Goal: Communication & Community: Answer question/provide support

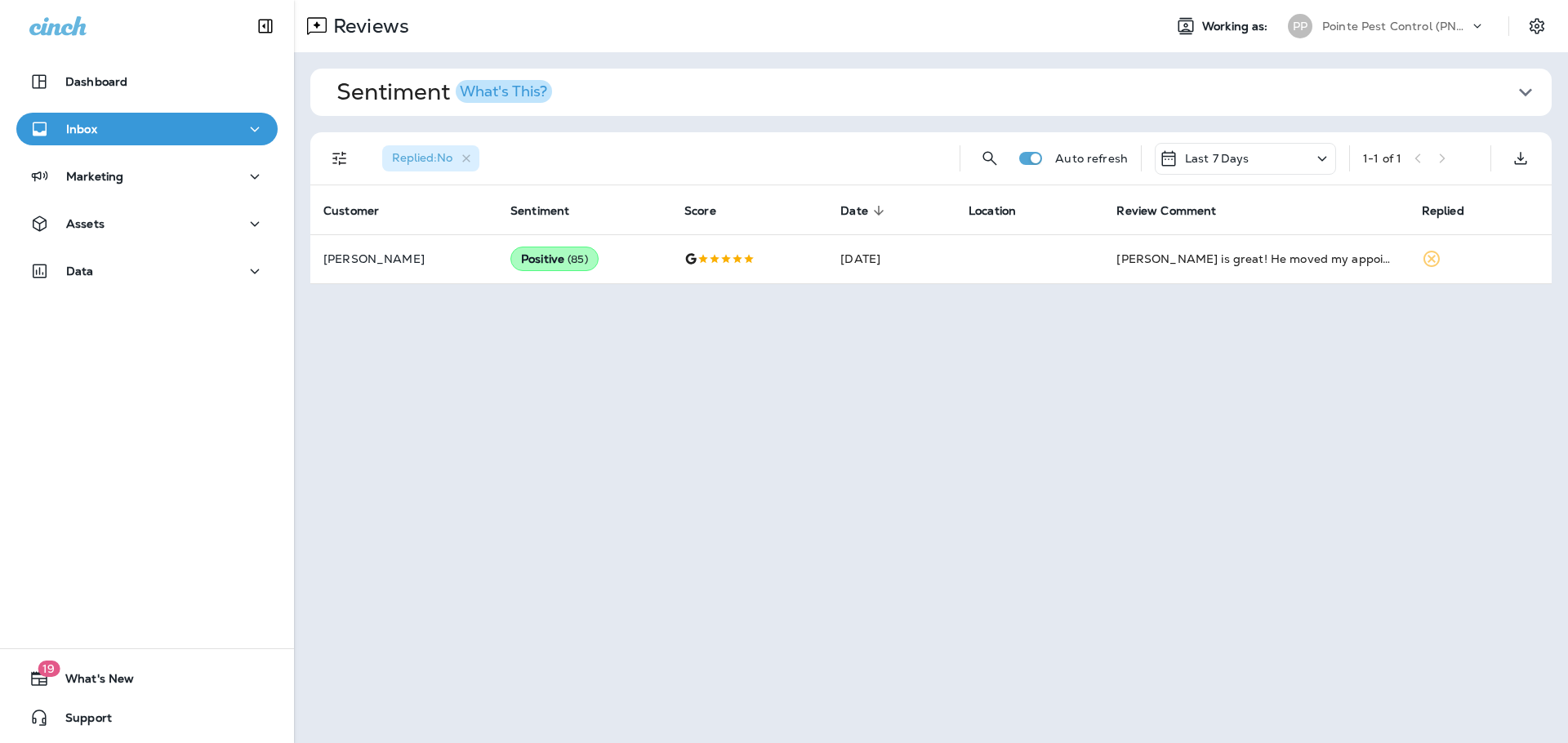
click at [1459, 16] on div "Pointe Pest Control (PNW)" at bounding box center [1396, 26] width 147 height 25
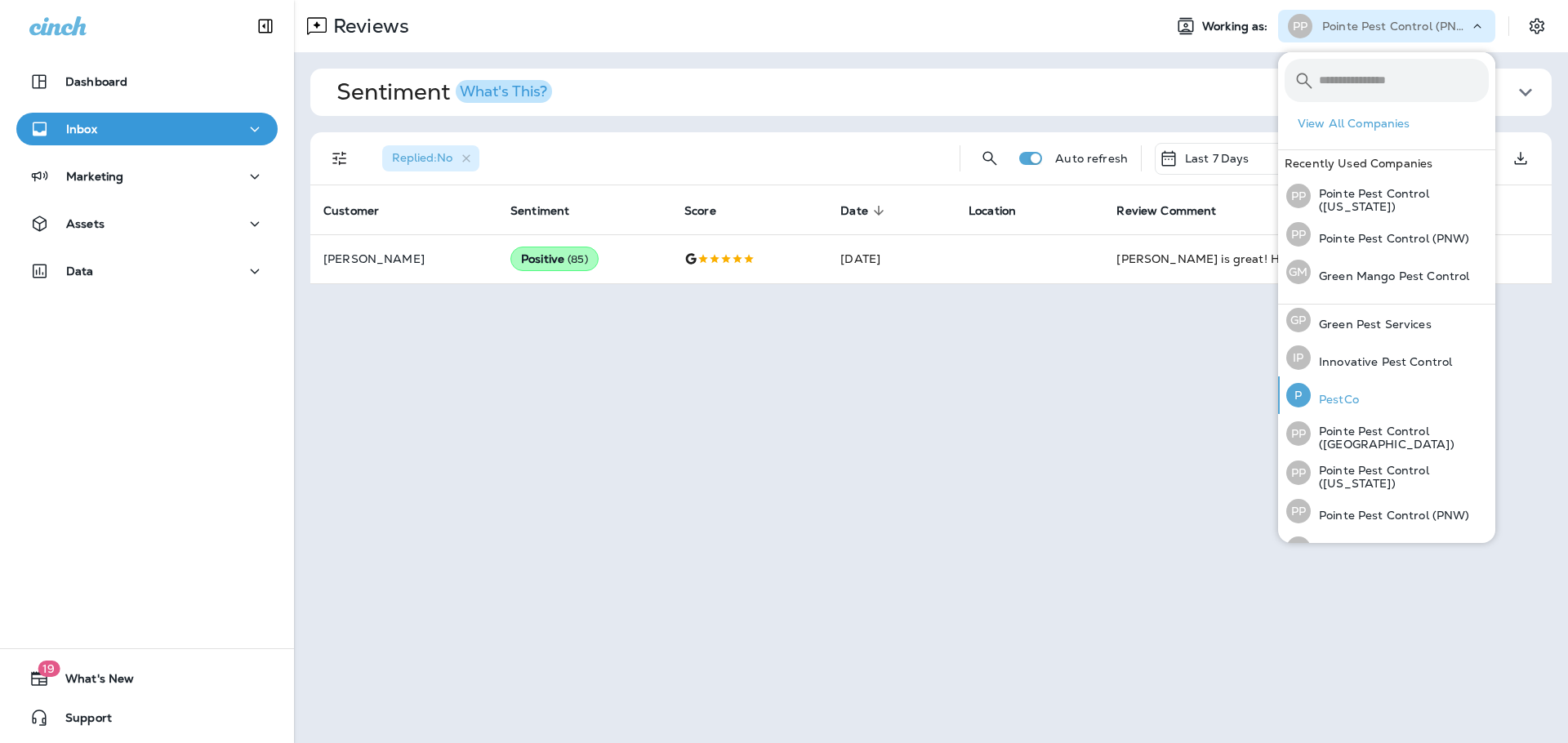
scroll to position [72, 0]
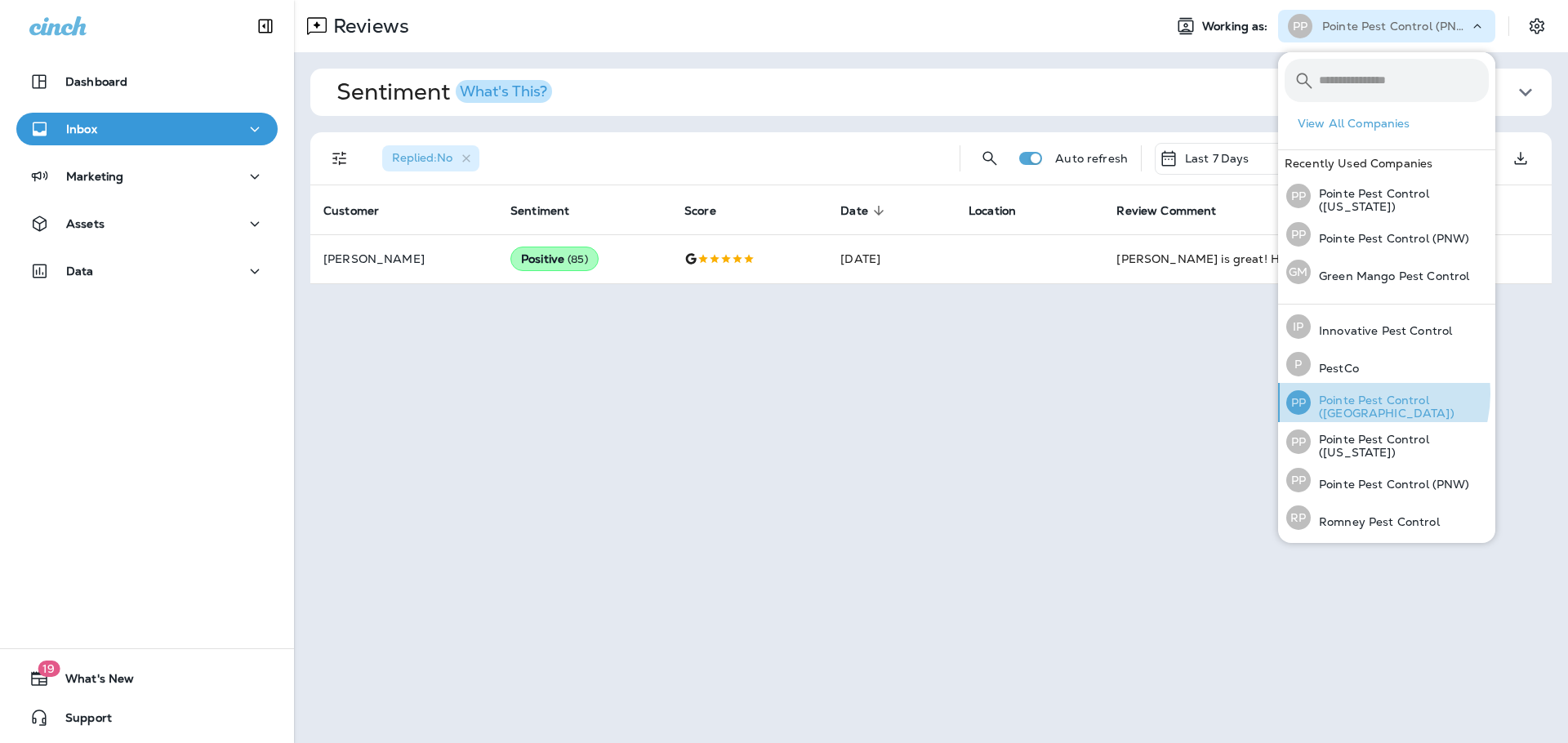
click at [1358, 394] on p "Pointe Pest Control ([GEOGRAPHIC_DATA])" at bounding box center [1399, 406] width 178 height 26
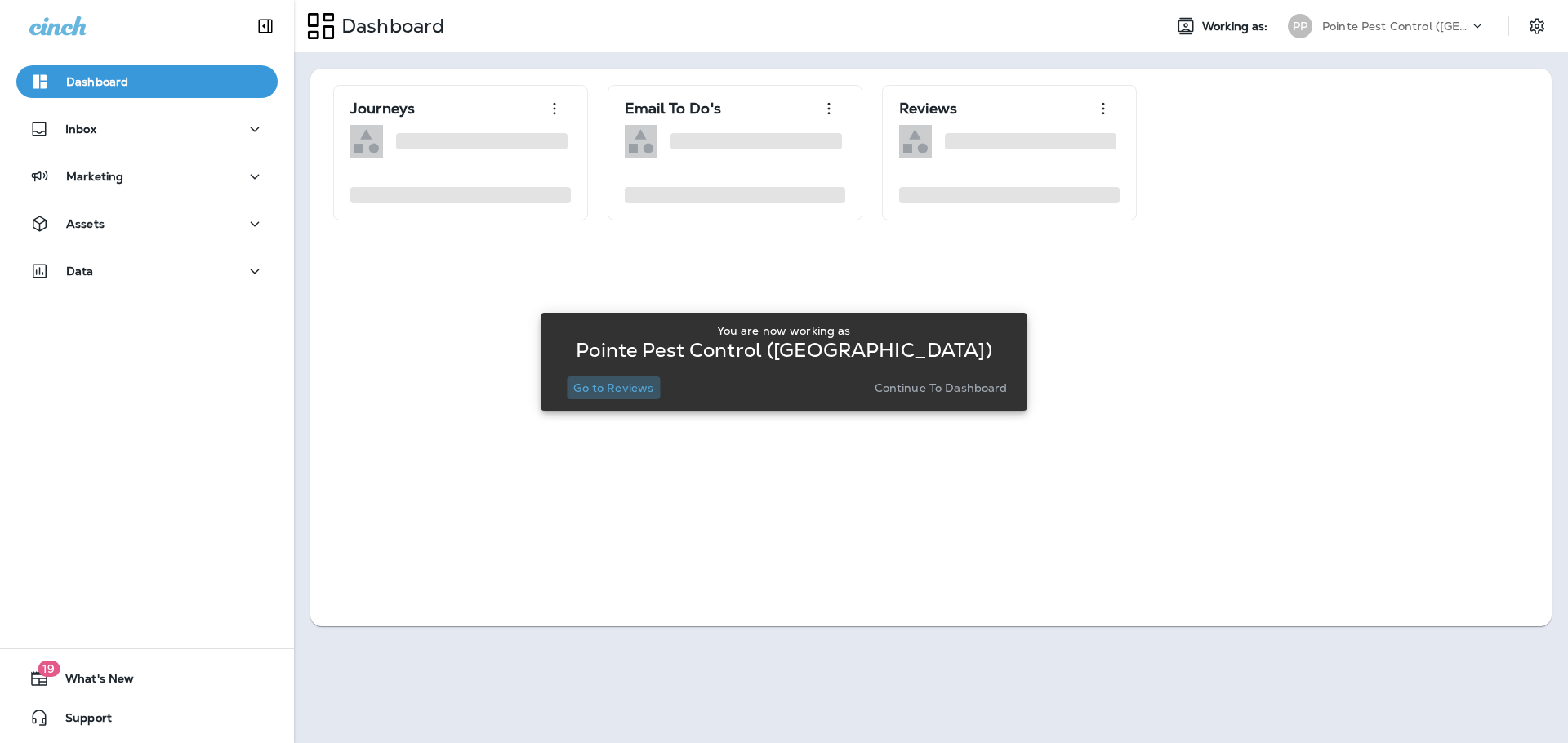
click at [624, 394] on p "Go to Reviews" at bounding box center [613, 388] width 80 height 13
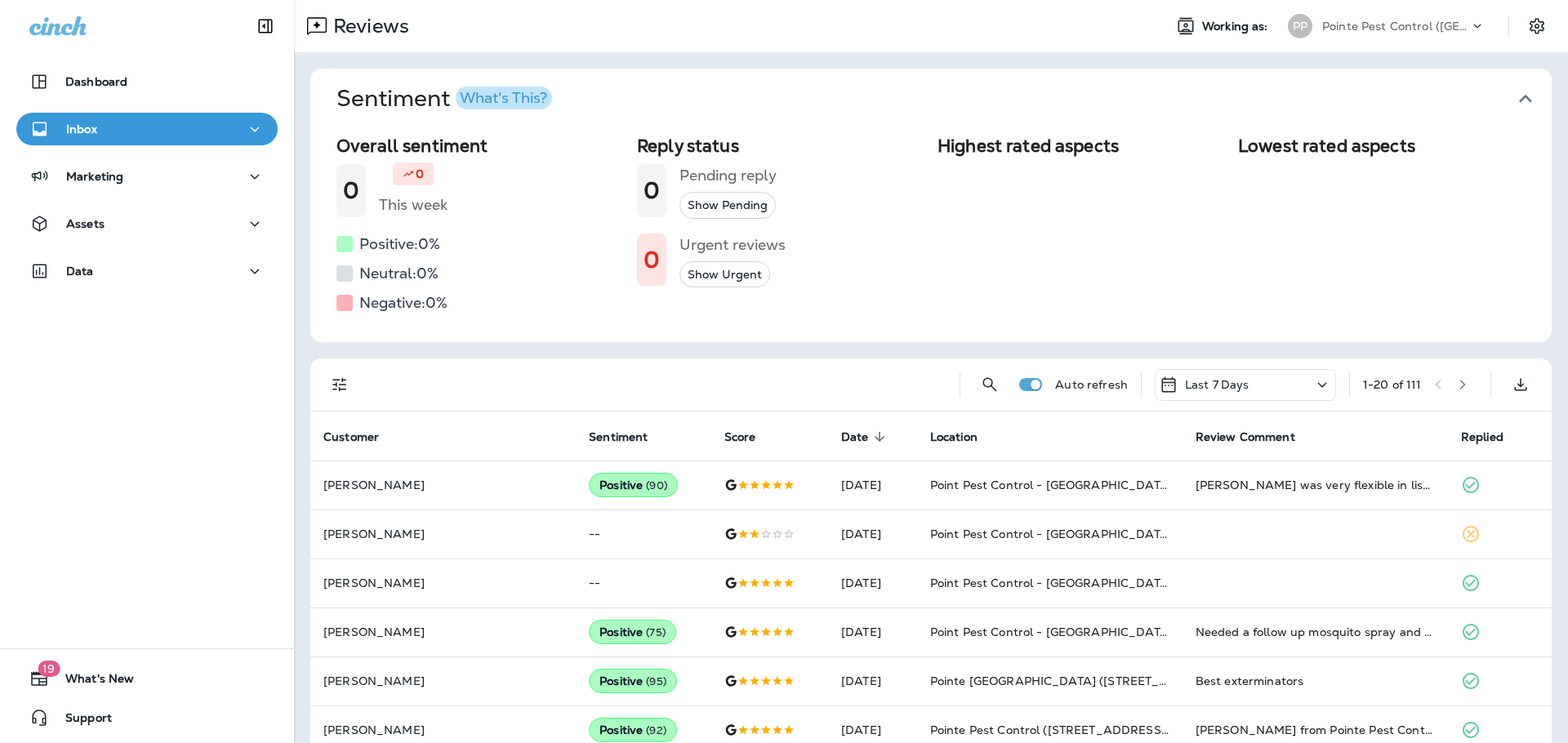
click at [1512, 94] on icon "button" at bounding box center [1525, 99] width 26 height 26
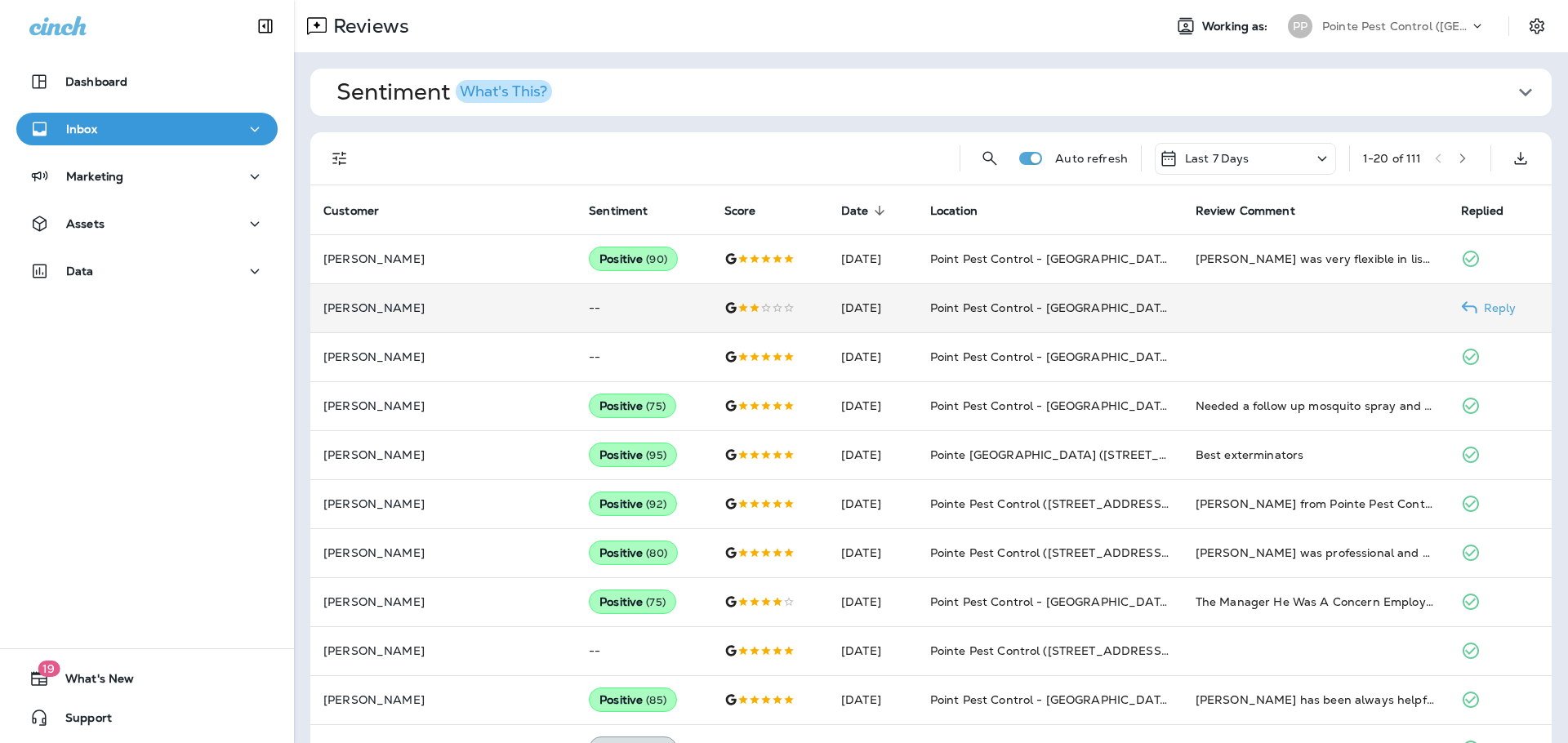
click at [828, 299] on td "[DATE]" at bounding box center [872, 307] width 89 height 49
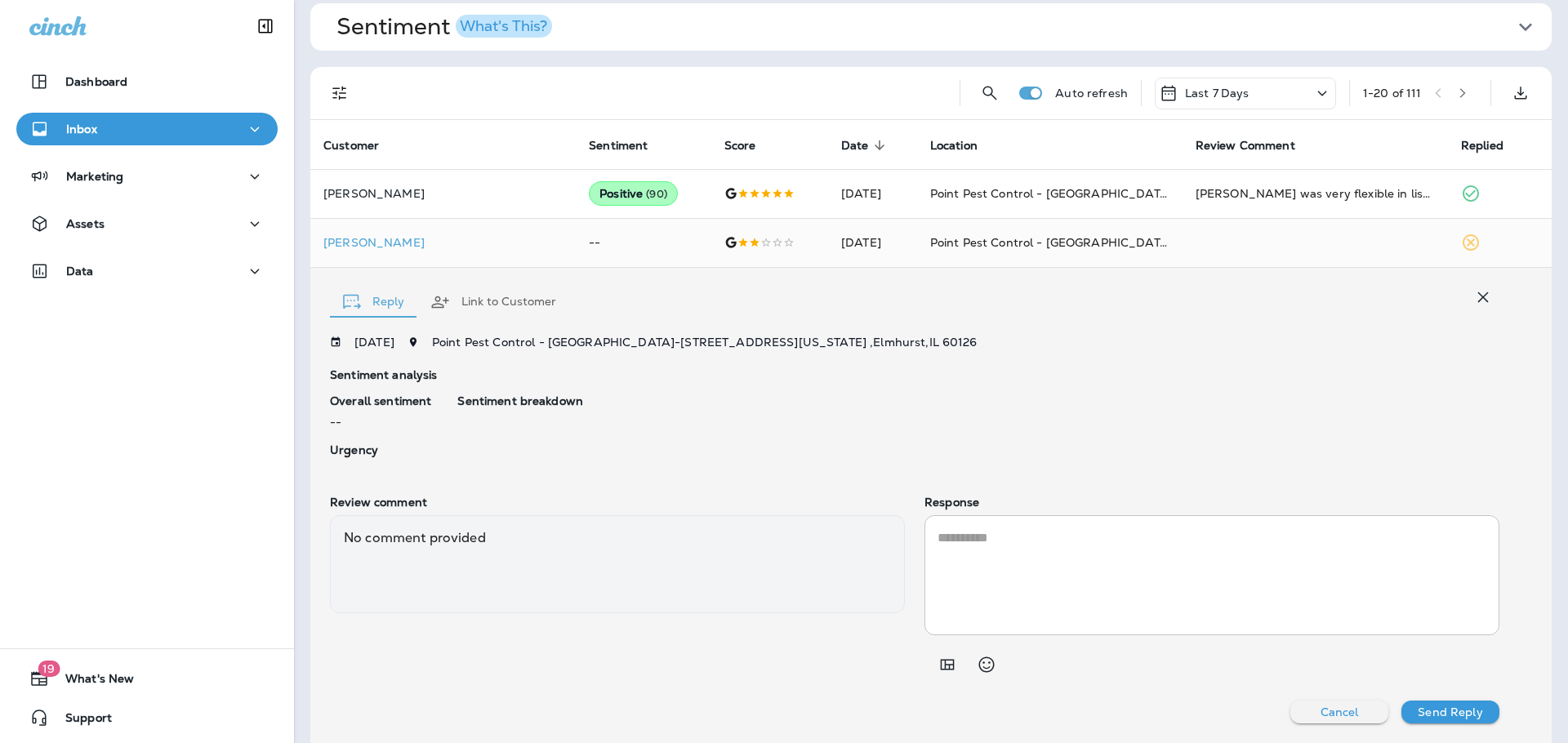
click at [1140, 553] on textarea at bounding box center [1211, 575] width 548 height 94
paste textarea "**********"
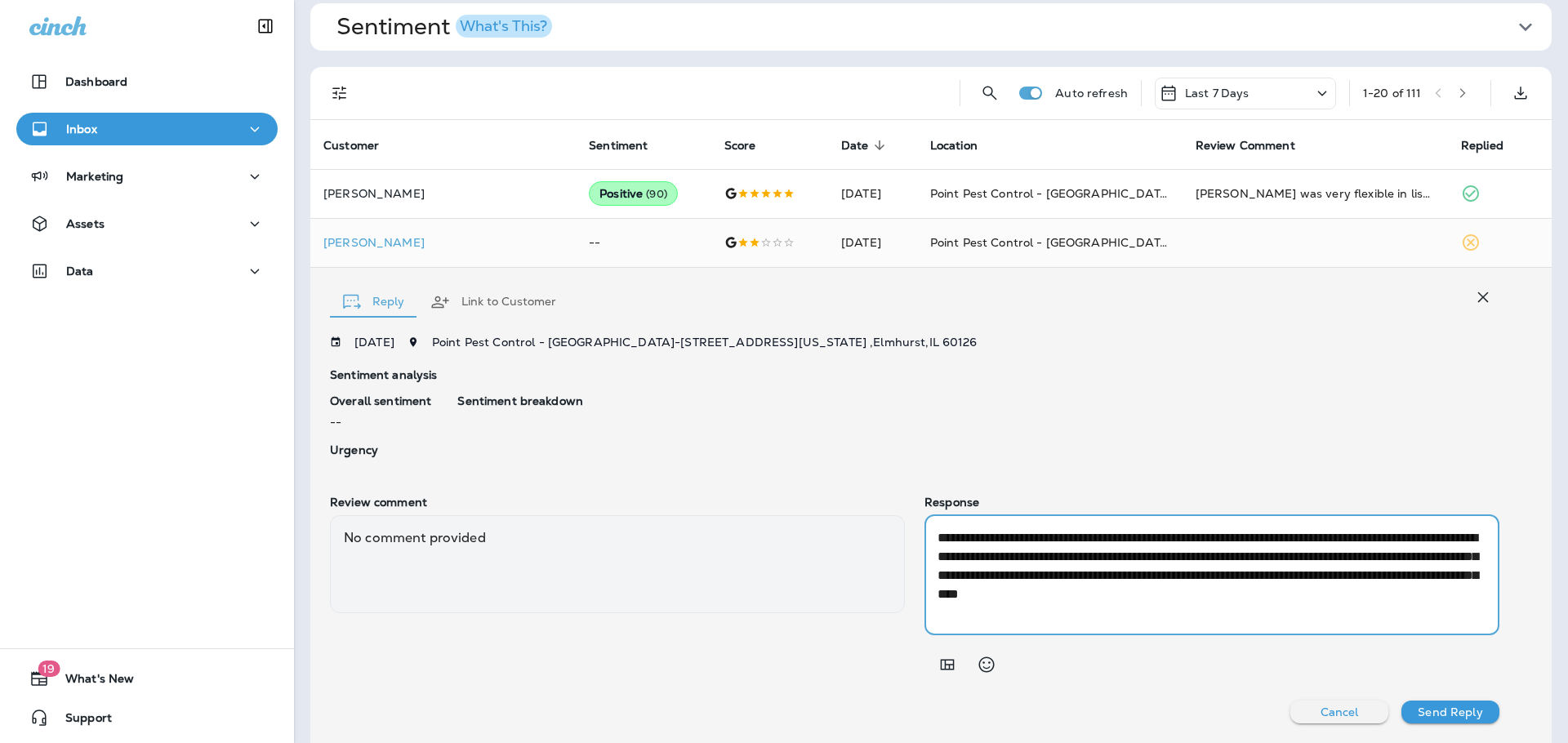
click at [1304, 558] on textarea "**********" at bounding box center [1209, 575] width 543 height 94
type textarea "**********"
click at [1448, 706] on p "Send Reply" at bounding box center [1450, 712] width 64 height 13
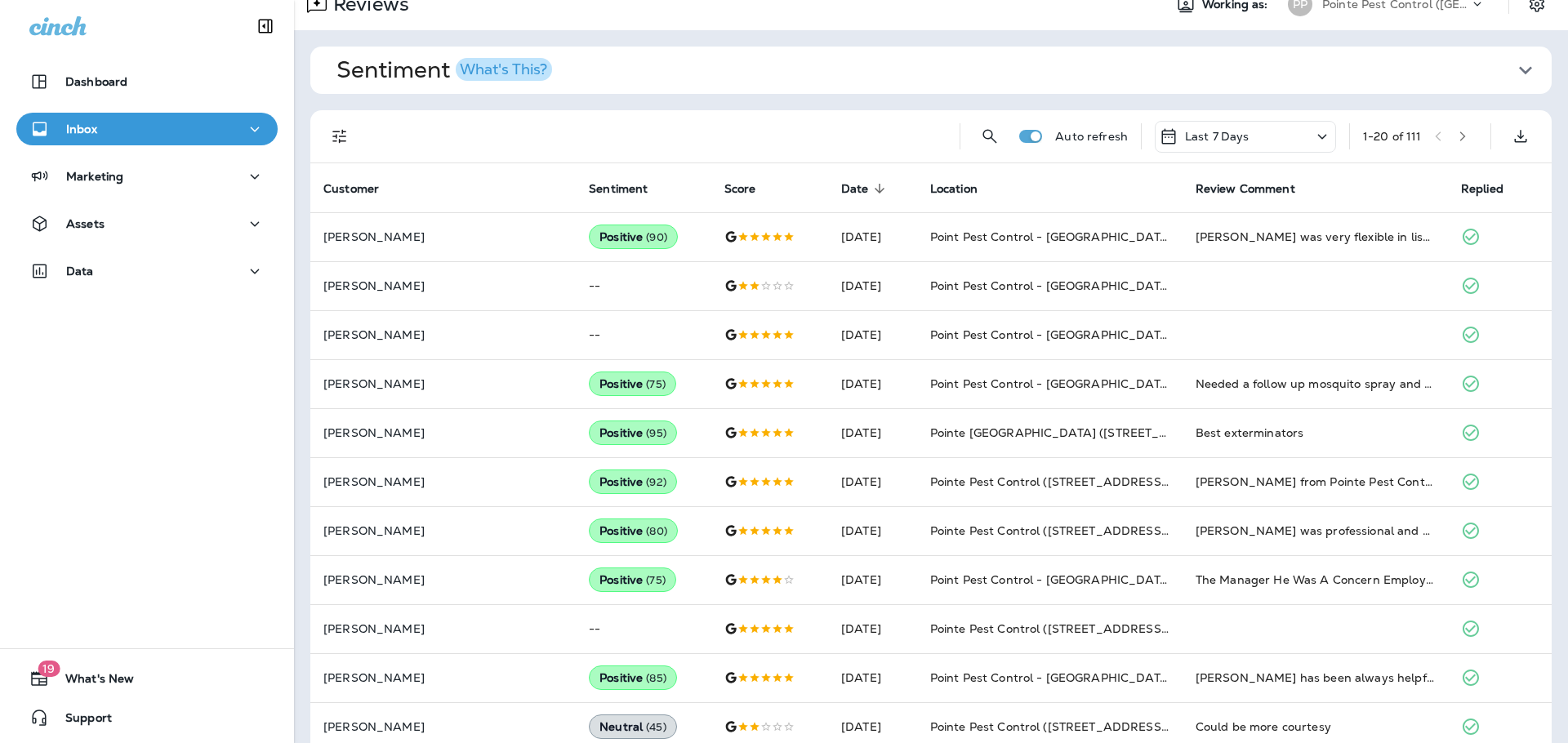
scroll to position [0, 0]
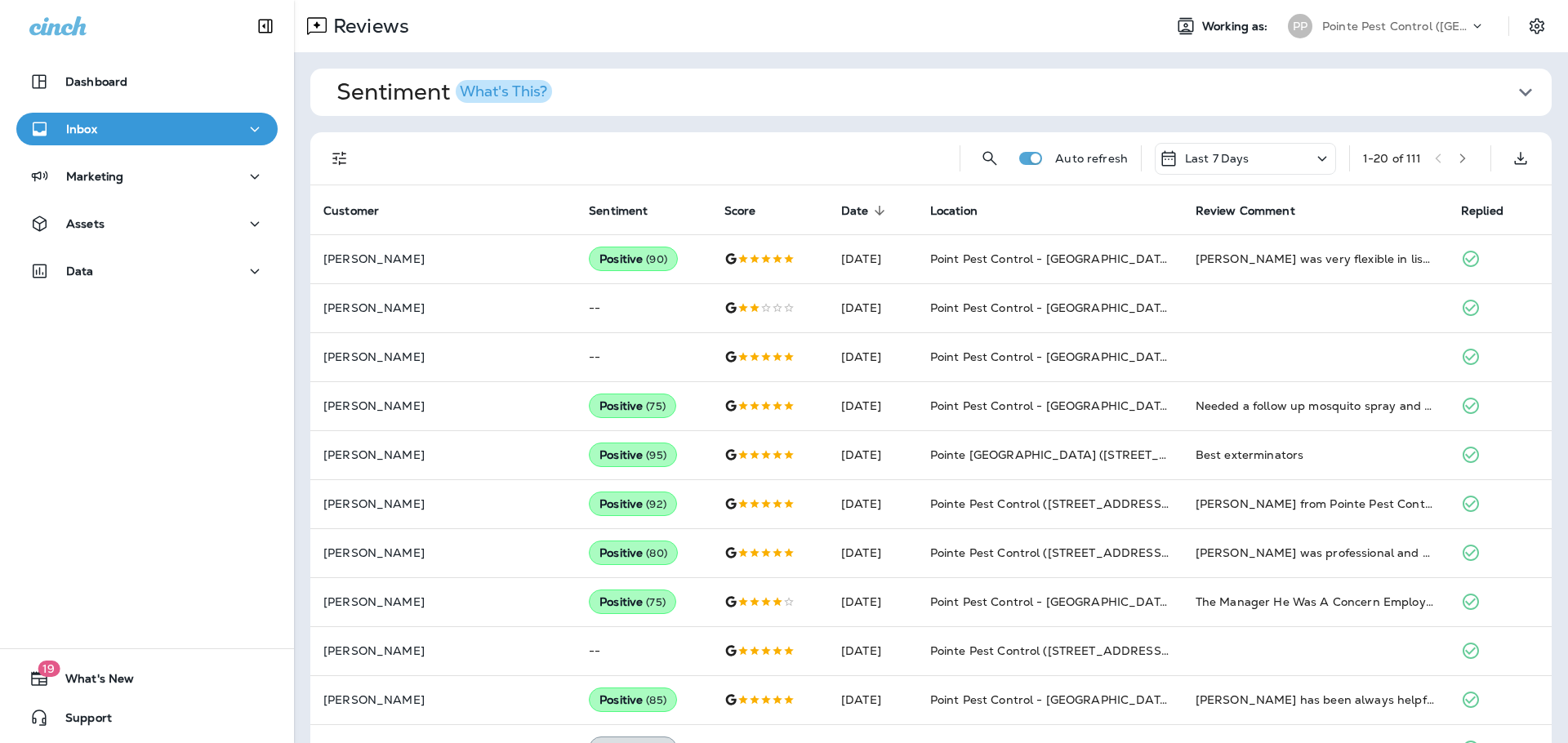
click at [1337, 19] on p "Pointe Pest Control ([GEOGRAPHIC_DATA])" at bounding box center [1396, 26] width 147 height 13
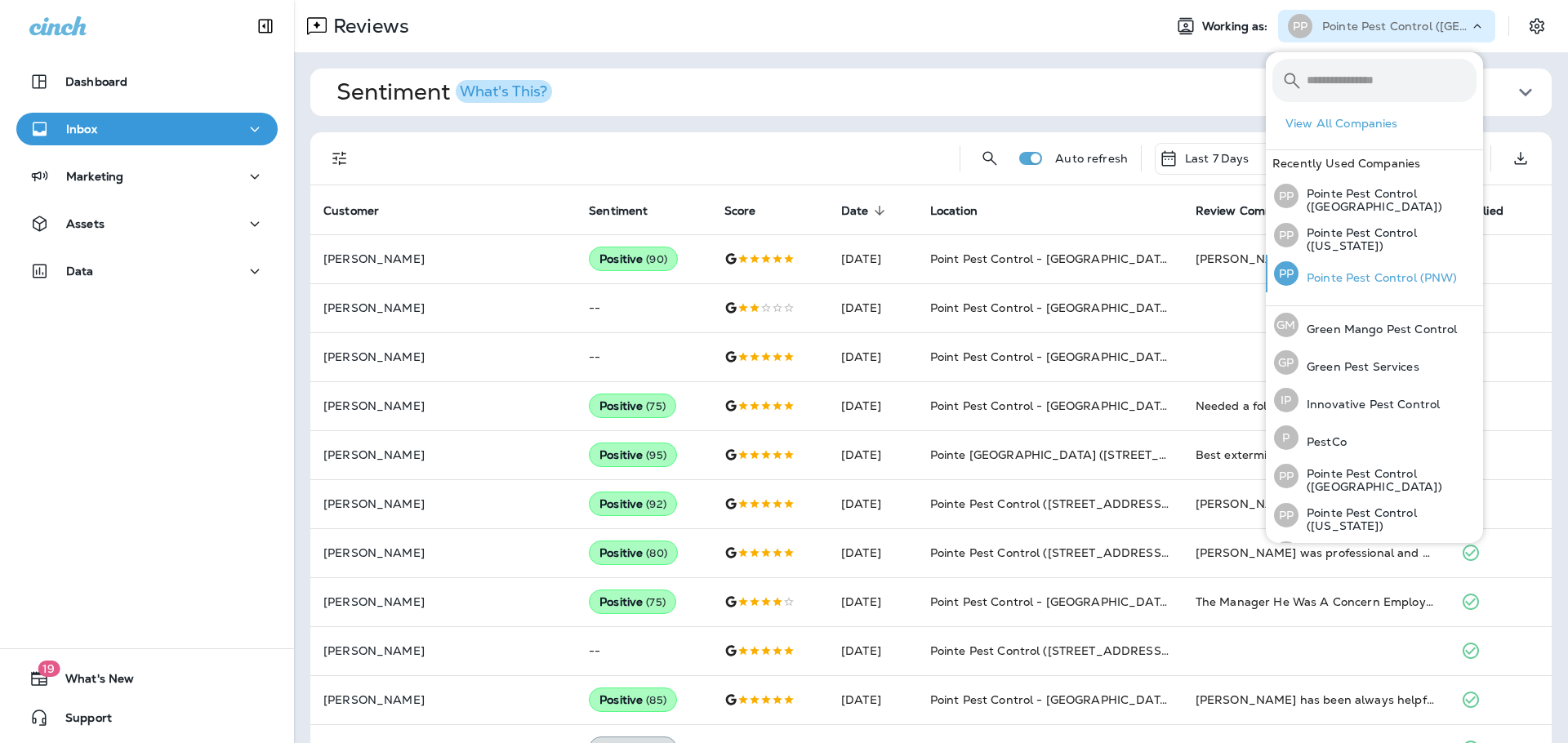
click at [1373, 272] on p "Pointe Pest Control (PNW)" at bounding box center [1378, 278] width 160 height 13
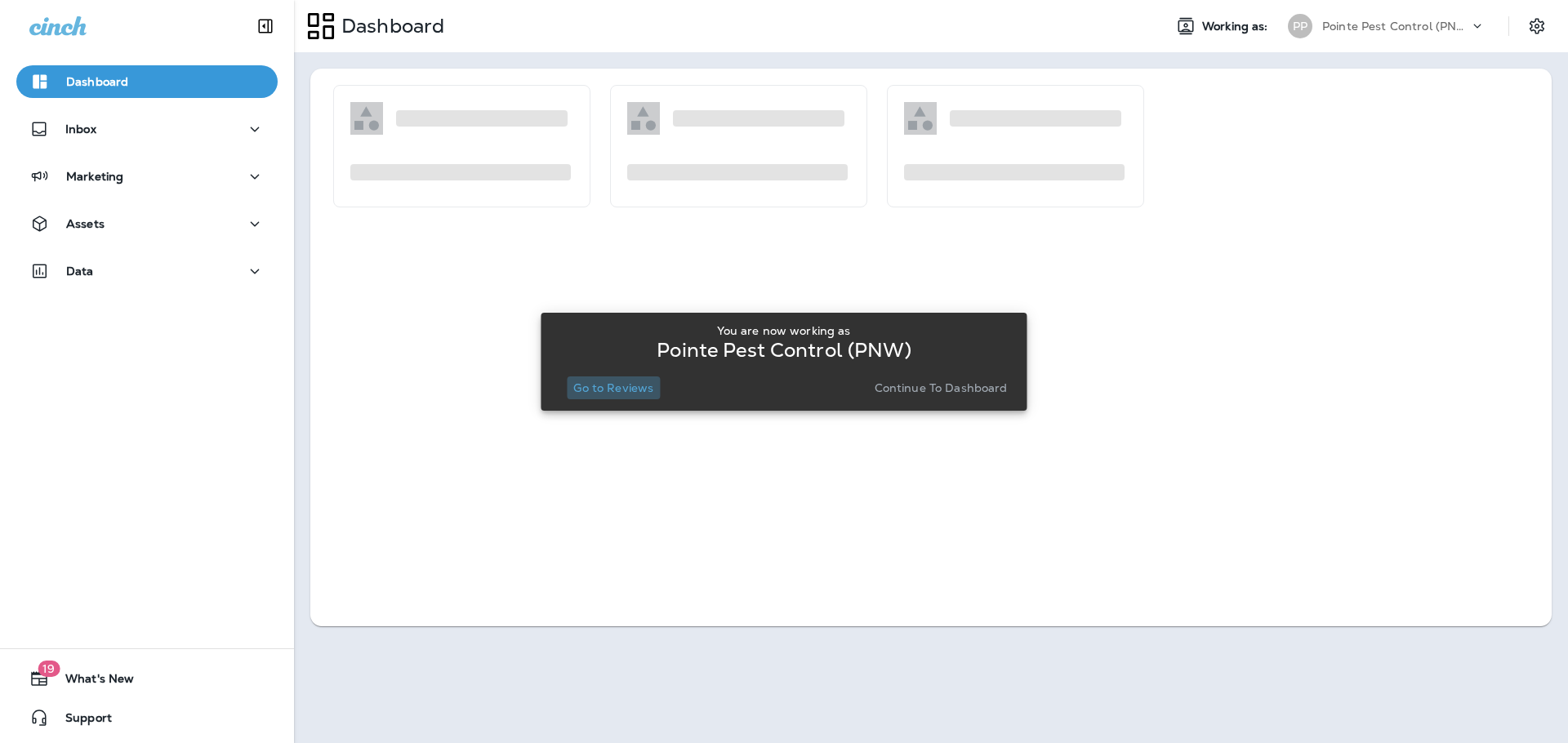
click at [621, 388] on p "Go to Reviews" at bounding box center [613, 388] width 80 height 13
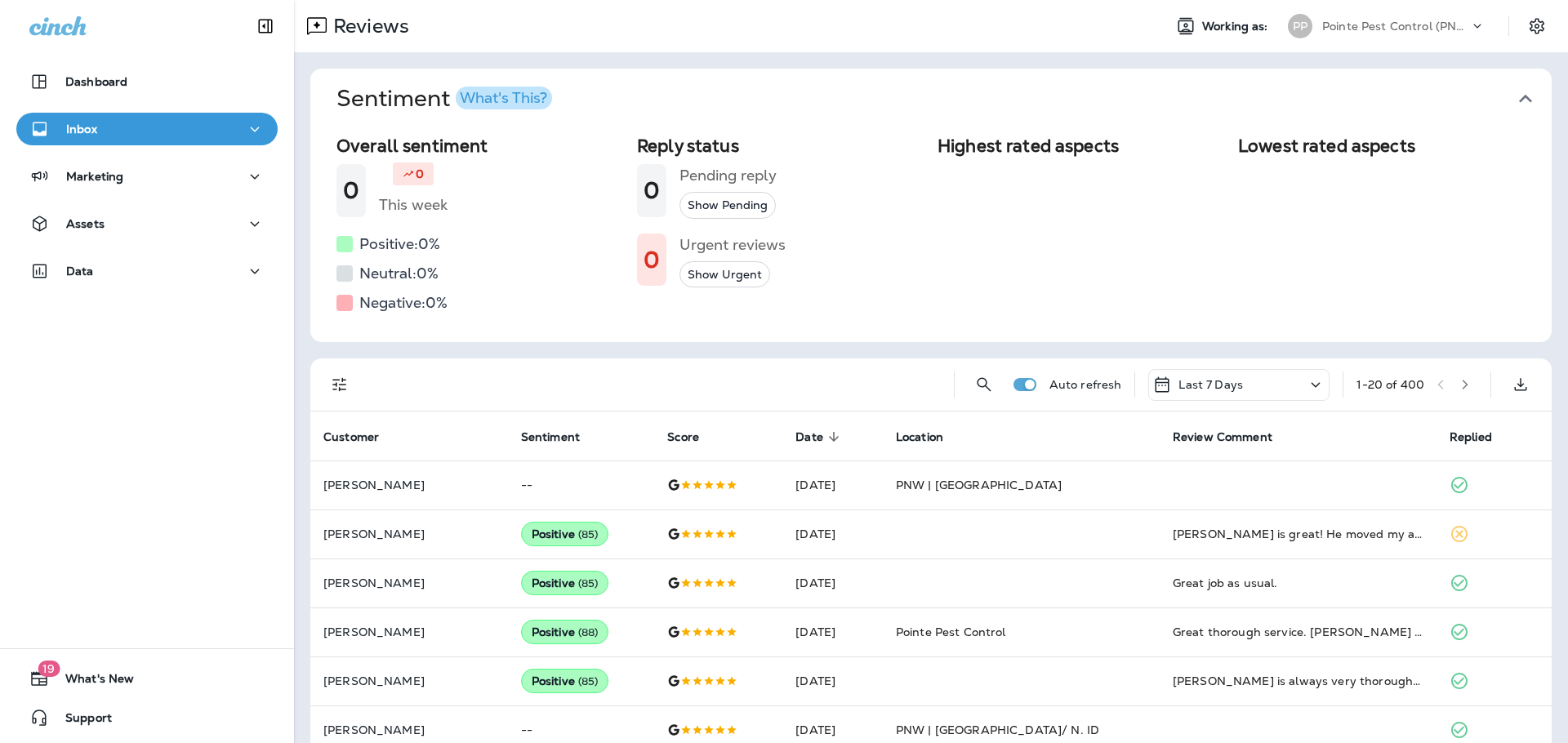
click at [1518, 97] on icon "button" at bounding box center [1525, 99] width 26 height 26
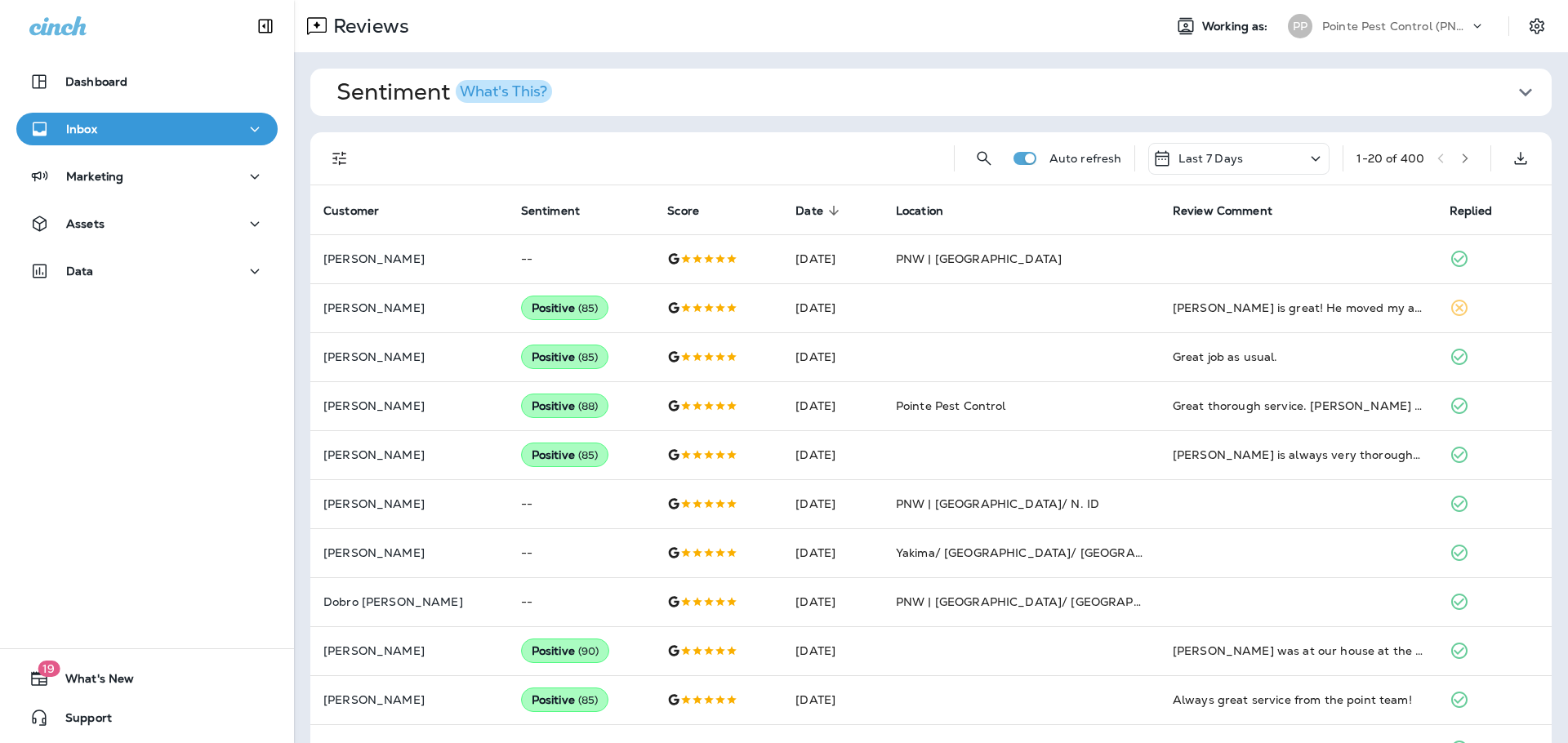
click at [355, 161] on button "Filters" at bounding box center [340, 159] width 33 height 33
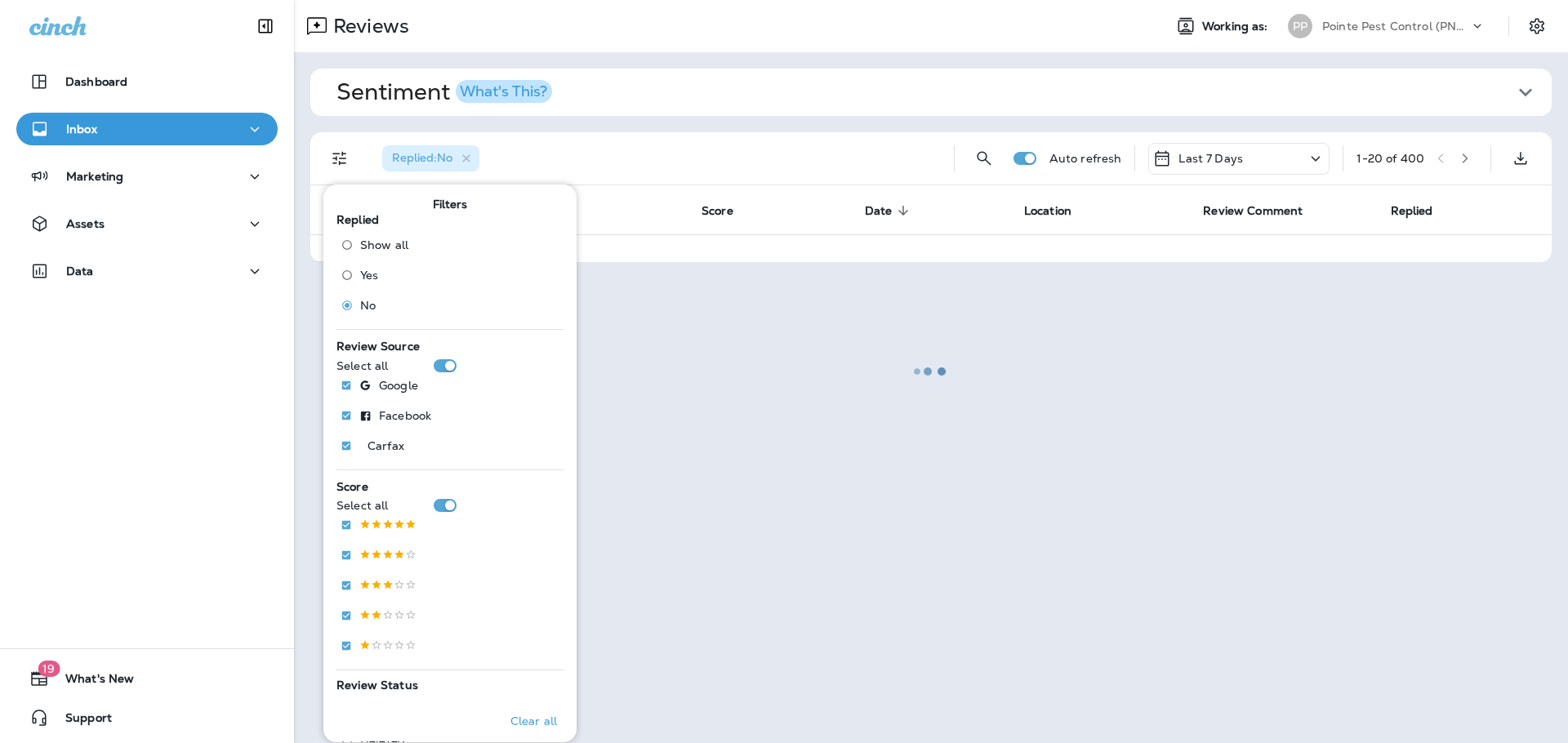
click at [751, 155] on div "Replied : No" at bounding box center [655, 158] width 571 height 52
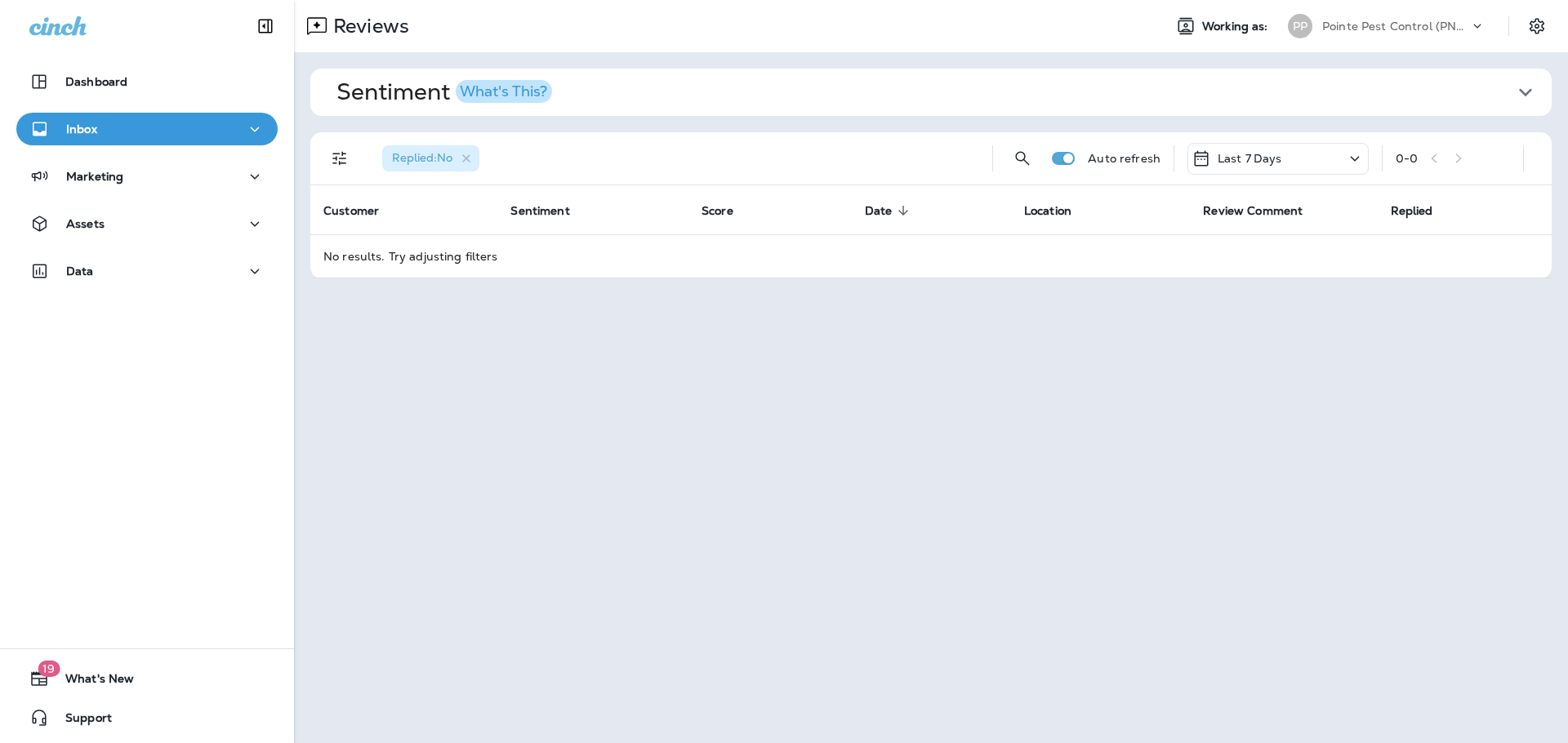
click at [1038, 612] on div "Reviews Working as: PP Pointe Pest Control (PNW) Sentiment What's This? Overall…" at bounding box center [931, 372] width 1274 height 743
